Goal: Entertainment & Leisure: Browse casually

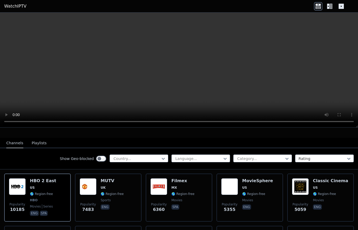
scroll to position [47, 0]
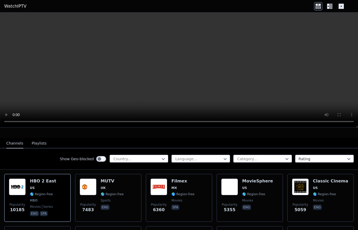
click at [180, 69] on video at bounding box center [179, 70] width 358 height 115
click at [330, 7] on icon at bounding box center [330, 6] width 3 height 5
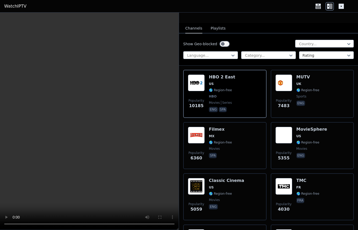
click at [205, 99] on div "Popularity 10185 HBO 2 East US 🌎 Region-free HBO movies series eng spa" at bounding box center [225, 94] width 74 height 39
click at [228, 156] on span "spa" at bounding box center [220, 156] width 23 height 6
click at [221, 214] on div "Classic Cinema US 🌎 Region-free movies eng" at bounding box center [226, 197] width 35 height 38
click at [227, 136] on span "MX" at bounding box center [220, 136] width 23 height 4
click at [214, 200] on span "movies" at bounding box center [214, 200] width 11 height 4
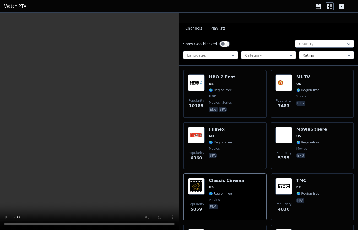
click at [214, 91] on span "🌎 Region-free" at bounding box center [220, 90] width 23 height 4
click at [302, 147] on span "movies" at bounding box center [301, 149] width 11 height 4
click at [298, 202] on p "fra" at bounding box center [300, 200] width 8 height 5
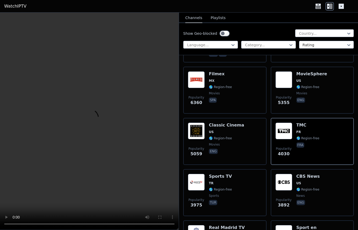
scroll to position [108, 0]
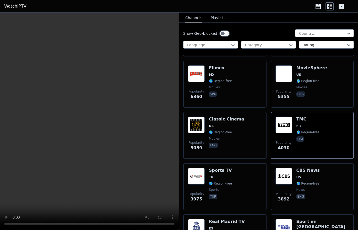
click at [217, 183] on span "🌎 Region-free" at bounding box center [220, 184] width 23 height 4
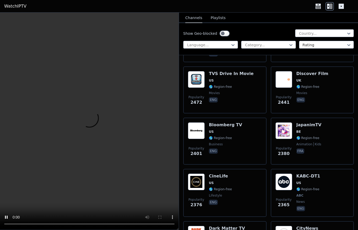
scroll to position [463, 0]
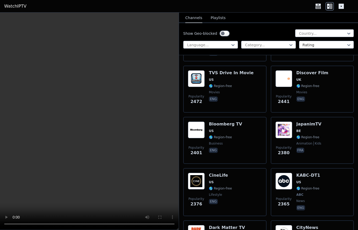
click at [212, 191] on div "CineLife US 🌎 Region-free lifestyle eng" at bounding box center [220, 192] width 23 height 39
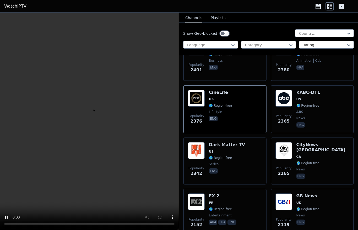
scroll to position [557, 0]
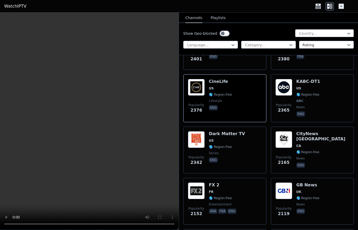
click at [316, 102] on span "ABC" at bounding box center [308, 101] width 24 height 4
click at [244, 201] on div "Popularity 2152 FX 2 FR 🌎 Region-free entertainment ara fra eng" at bounding box center [225, 202] width 74 height 38
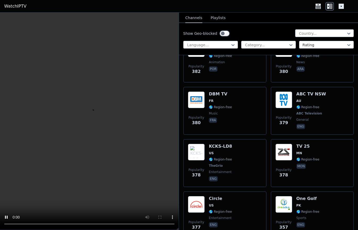
scroll to position [6385, 0]
click at [212, 196] on div "Circle US 🌎 Region-free entertainment eng" at bounding box center [220, 215] width 23 height 38
click at [217, 158] on span "🌎 Region-free" at bounding box center [220, 160] width 23 height 4
click at [299, 164] on p "mon" at bounding box center [301, 166] width 10 height 5
click at [319, 112] on span "ABC Television" at bounding box center [309, 114] width 26 height 4
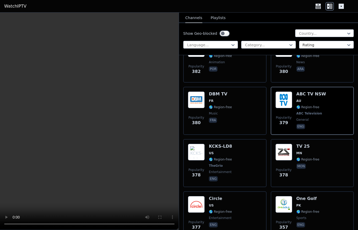
click at [222, 92] on div "DBM TV FR 🌎 Region-free music fra" at bounding box center [220, 111] width 23 height 39
click at [218, 164] on span "TheGrio" at bounding box center [216, 166] width 14 height 4
click at [302, 144] on div "TV 25 MN 🌎 Region-free mon" at bounding box center [307, 163] width 23 height 39
click at [213, 210] on span "🌎 Region-free" at bounding box center [220, 212] width 23 height 4
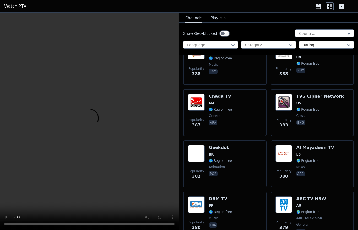
scroll to position [6280, 0]
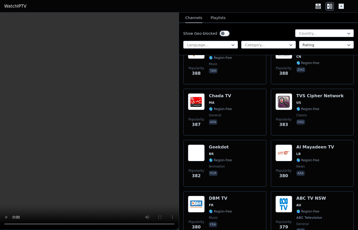
click at [219, 145] on div "Geekdot BR 🌎 Region-free animation por" at bounding box center [220, 164] width 23 height 38
click at [304, 165] on span "news" at bounding box center [300, 167] width 8 height 4
click at [312, 113] on span "classic" at bounding box center [319, 115] width 47 height 4
click at [218, 113] on span "general" at bounding box center [215, 115] width 12 height 4
click at [92, 119] on video at bounding box center [89, 122] width 179 height 218
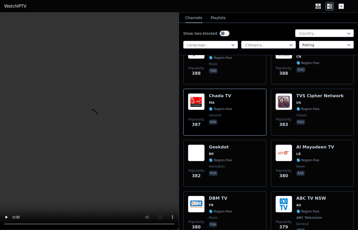
click at [91, 121] on video at bounding box center [89, 122] width 179 height 218
click at [88, 121] on video at bounding box center [89, 122] width 179 height 218
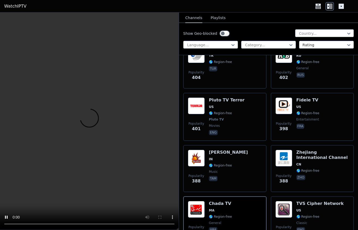
scroll to position [6141, 0]
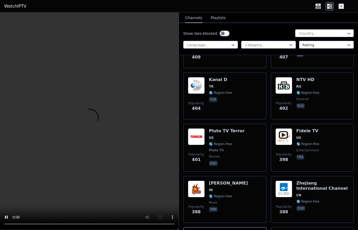
click at [213, 136] on span "US" at bounding box center [211, 138] width 5 height 4
click at [348, 33] on icon at bounding box center [348, 33] width 5 height 5
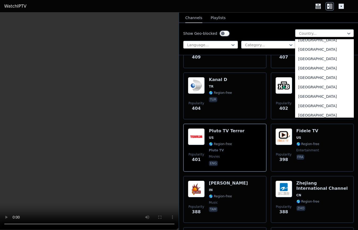
scroll to position [1829, 0]
click at [311, 69] on div "[GEOGRAPHIC_DATA]" at bounding box center [324, 68] width 59 height 9
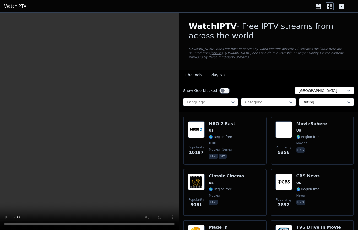
click at [214, 144] on span "HBO" at bounding box center [213, 143] width 8 height 4
click at [314, 137] on span "🌎 Region-free" at bounding box center [307, 137] width 23 height 4
click at [215, 196] on span "movies" at bounding box center [214, 196] width 11 height 4
click at [310, 202] on span "eng" at bounding box center [308, 203] width 24 height 6
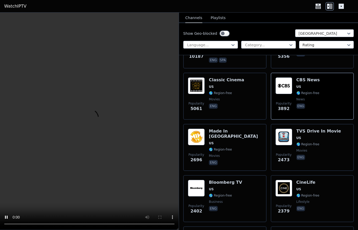
scroll to position [96, 0]
click at [224, 154] on span "movies" at bounding box center [235, 156] width 53 height 4
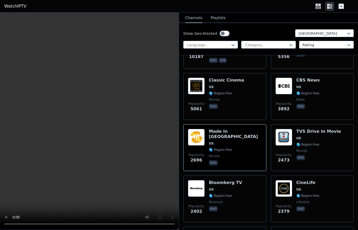
click at [303, 168] on div "Popularity 2473 TVS Drive In Movie US 🌎 Region-free movies eng" at bounding box center [312, 147] width 83 height 47
click at [206, 201] on div "Popularity 2402 Bloomberg TV US 🌎 Region-free business eng" at bounding box center [225, 199] width 74 height 38
click at [297, 199] on div "CineLife US 🌎 Region-free lifestyle eng" at bounding box center [307, 199] width 23 height 38
